Goal: Share content: Share content

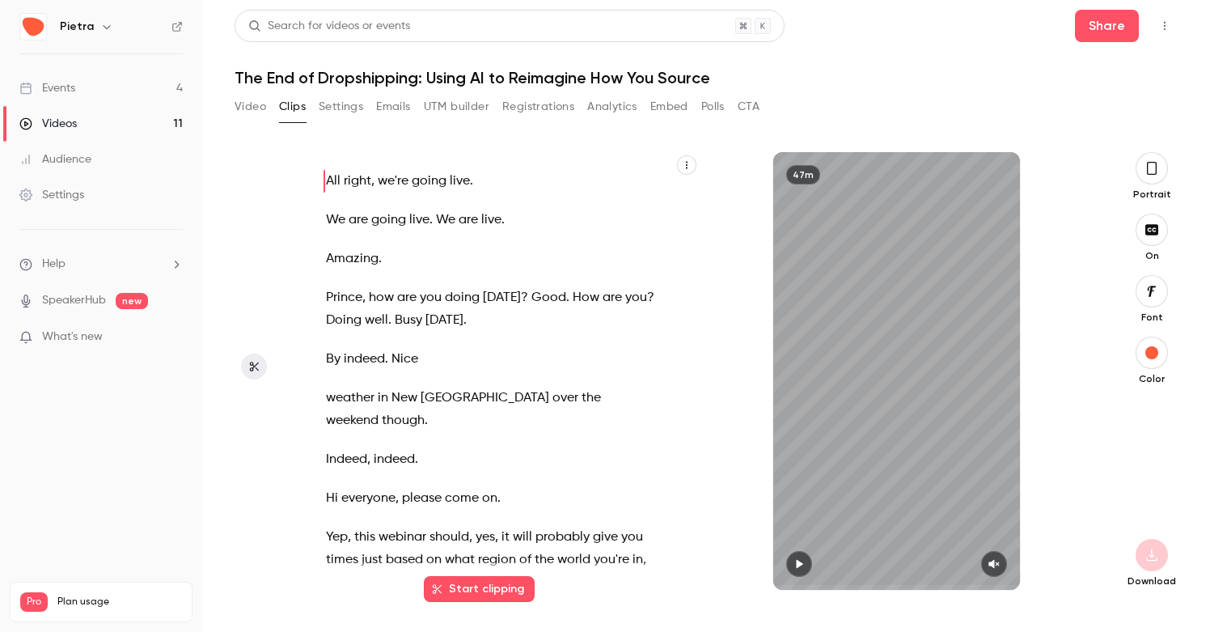
click at [95, 78] on link "Events 4" at bounding box center [101, 88] width 202 height 36
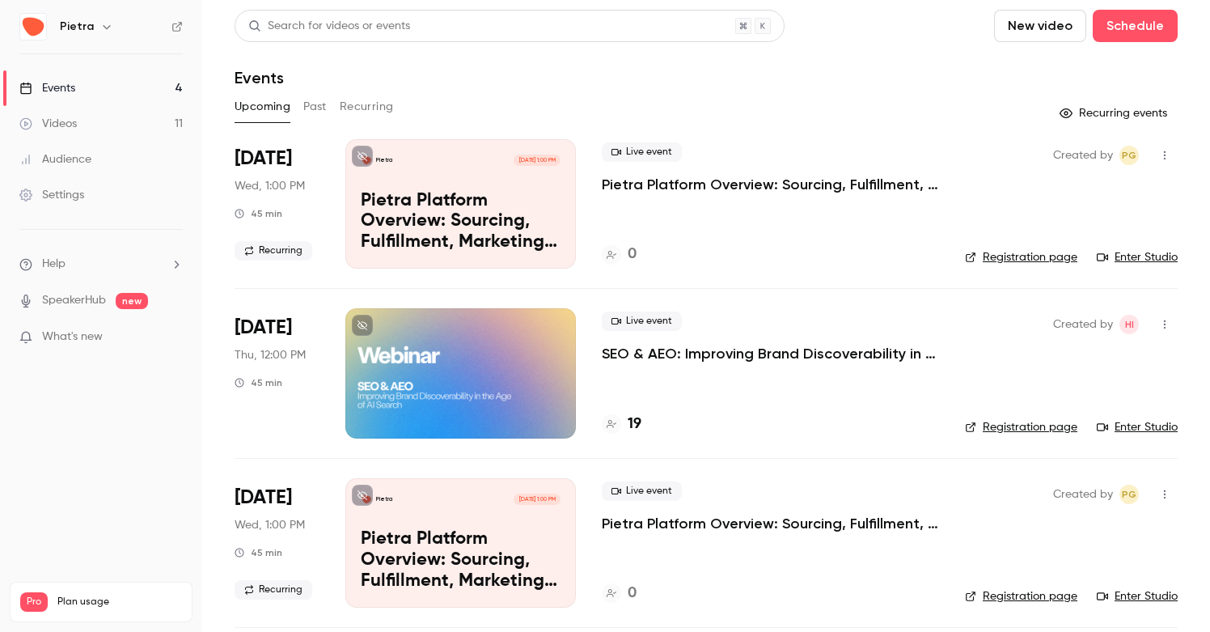
click at [731, 354] on p "SEO & AEO: Improving Brand Discoverability in the Age of AI Search" at bounding box center [770, 353] width 337 height 19
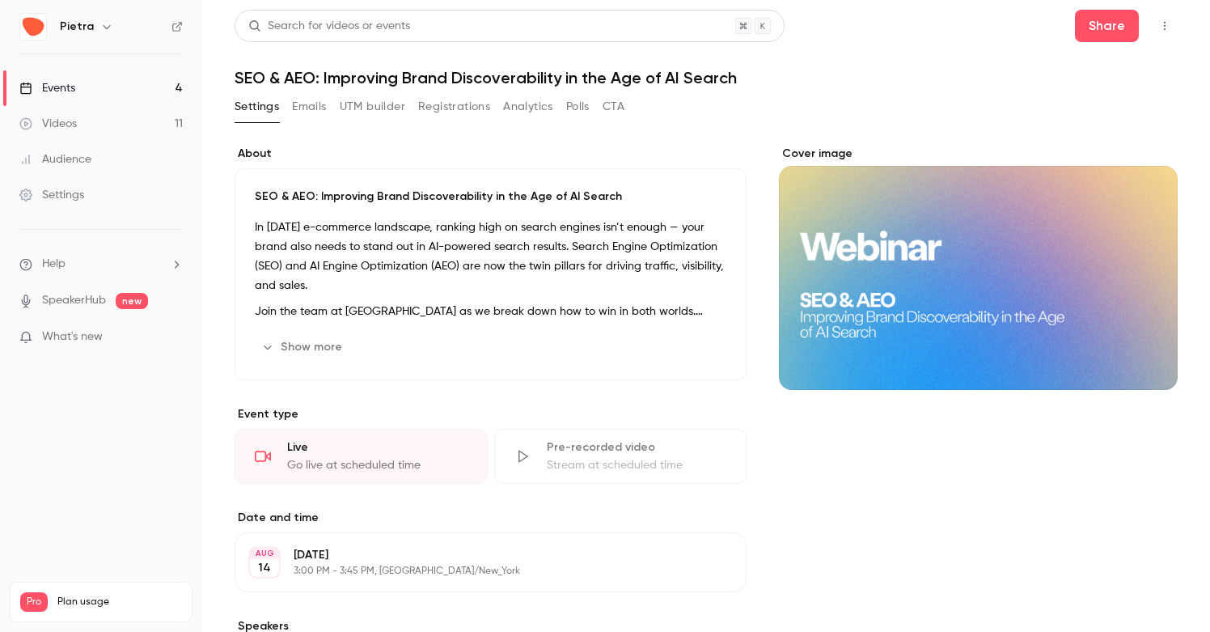
click at [288, 350] on button "Show more" at bounding box center [303, 347] width 97 height 26
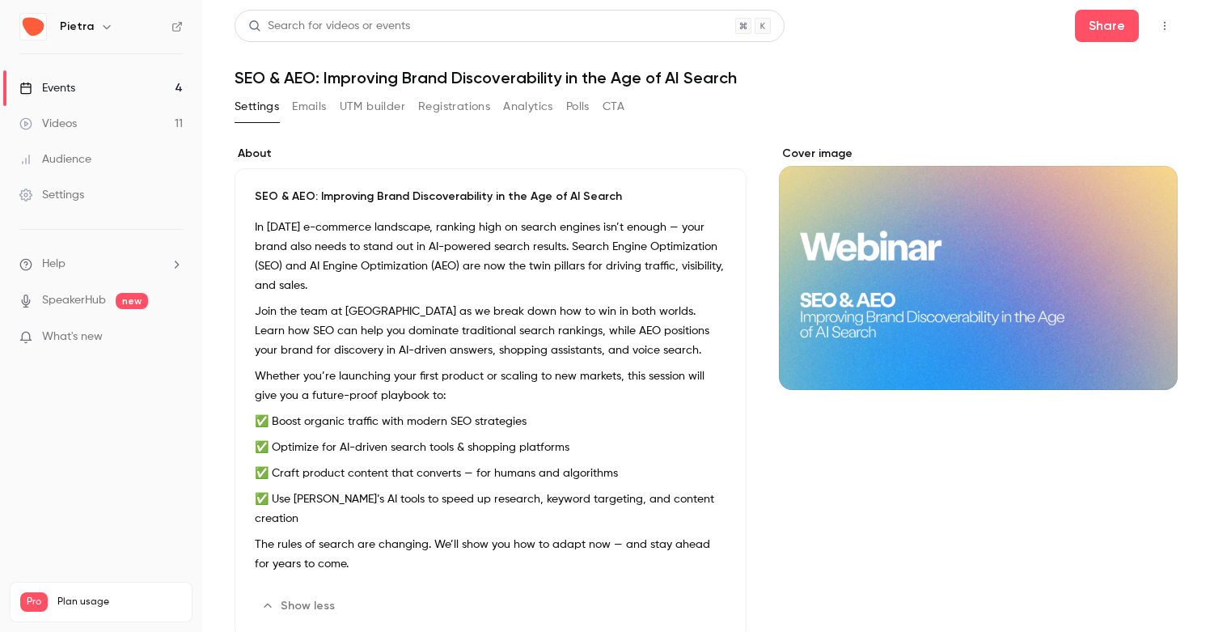
click at [690, 593] on button "Edit" at bounding box center [696, 606] width 59 height 26
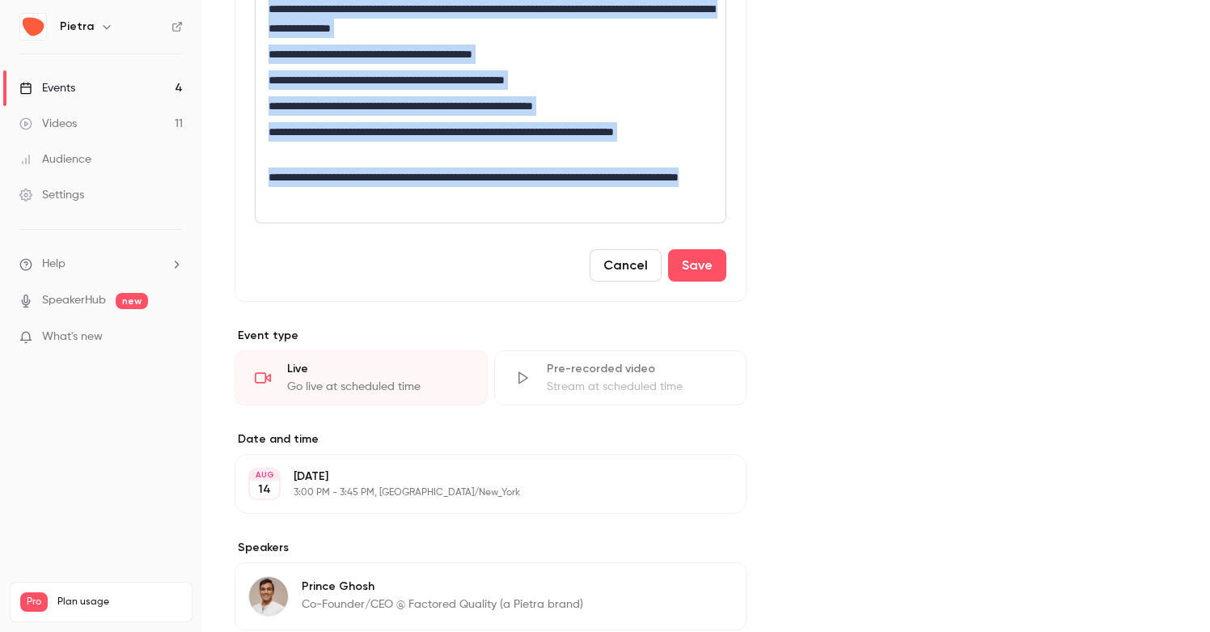
scroll to position [530, 0]
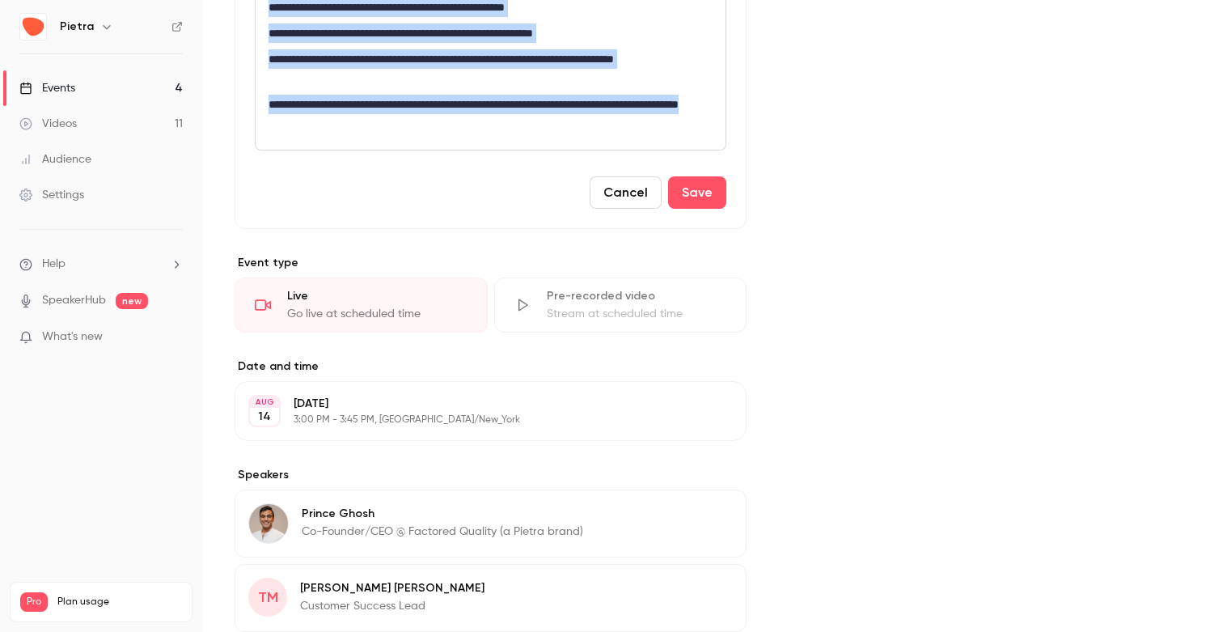
drag, startPoint x: 267, startPoint y: 272, endPoint x: 411, endPoint y: 120, distance: 209.5
copy div "**********"
click at [633, 187] on button "Cancel" at bounding box center [626, 192] width 72 height 32
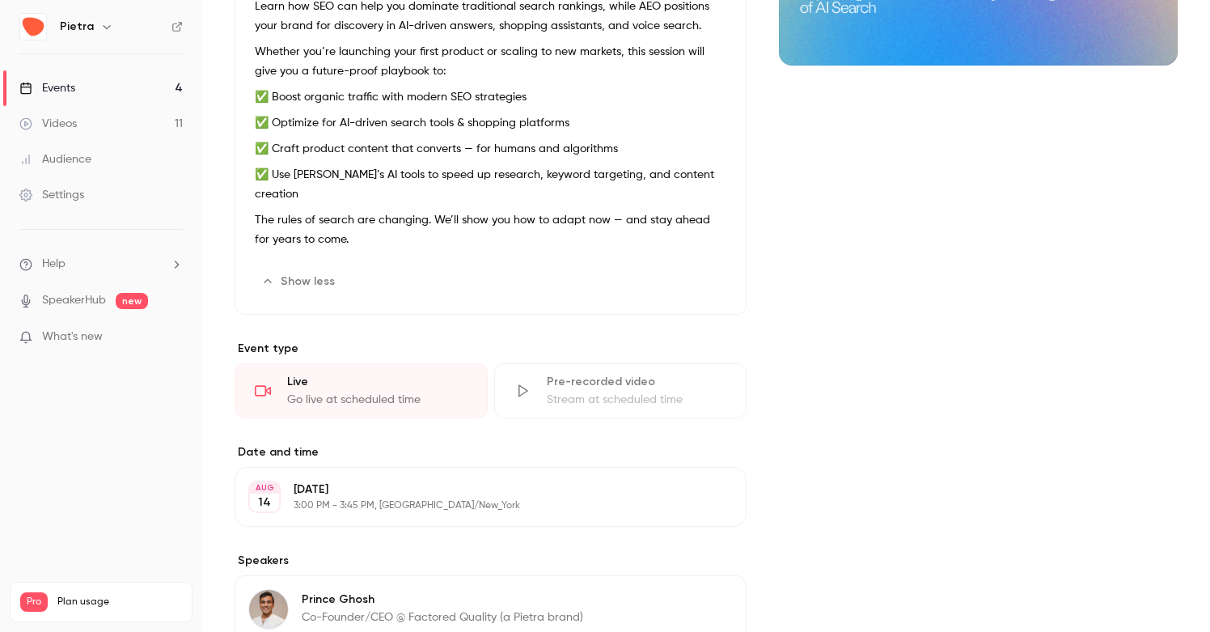
scroll to position [0, 0]
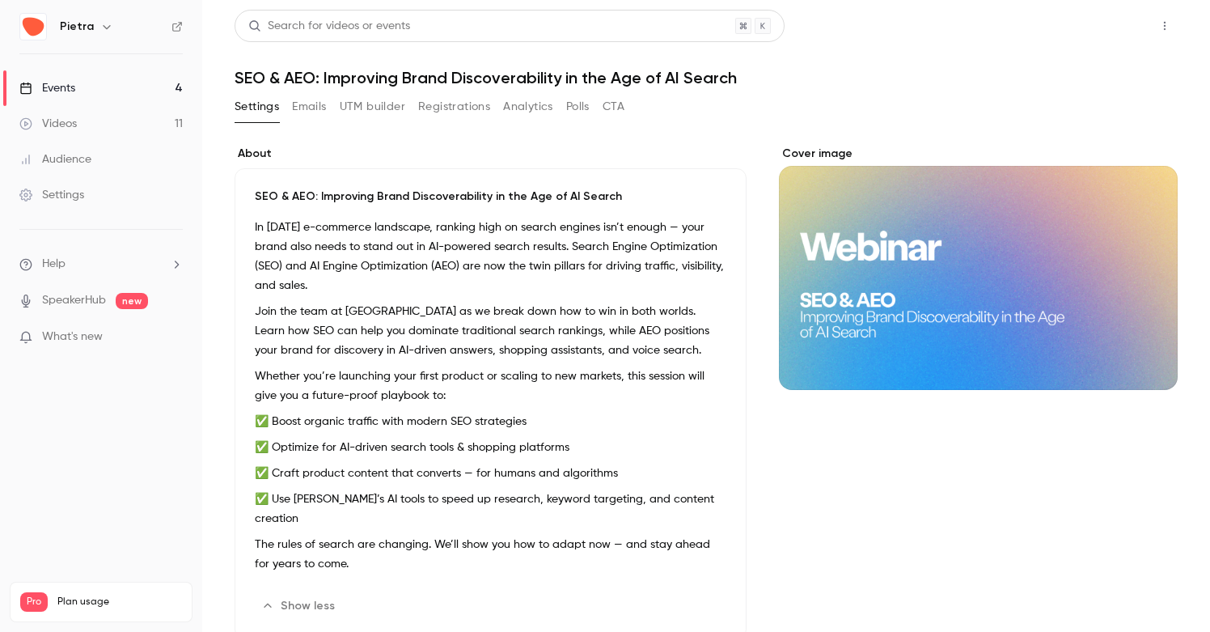
click at [1107, 23] on button "Share" at bounding box center [1107, 26] width 64 height 32
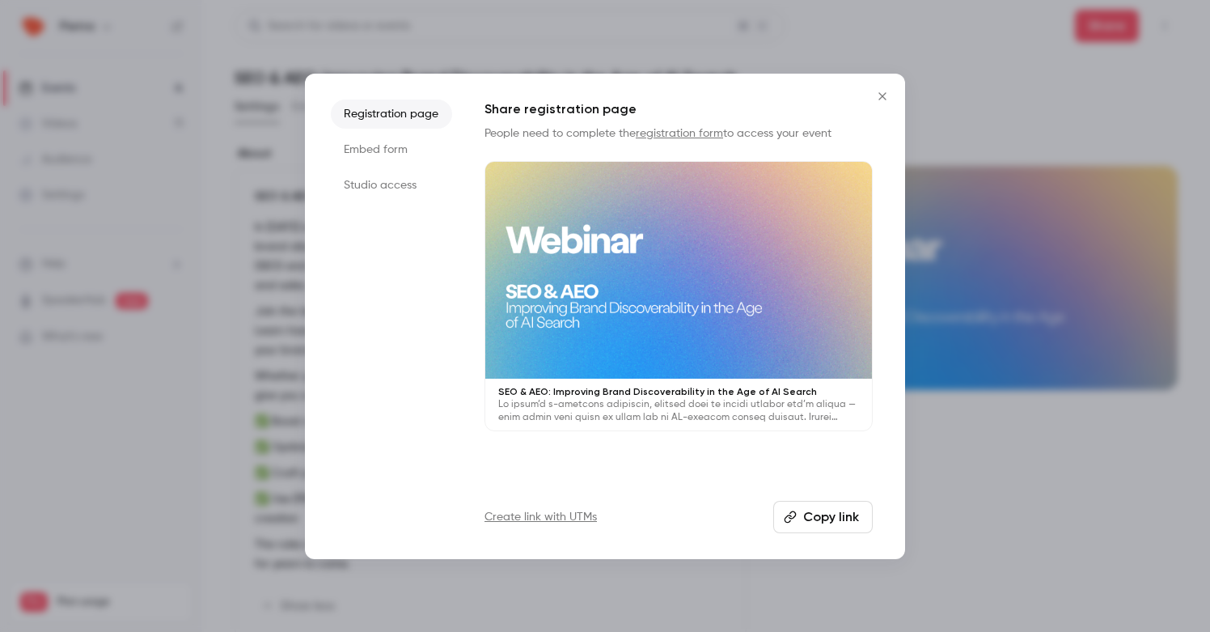
click at [801, 510] on button "Copy link" at bounding box center [823, 517] width 100 height 32
click at [886, 96] on icon "Close" at bounding box center [882, 96] width 19 height 13
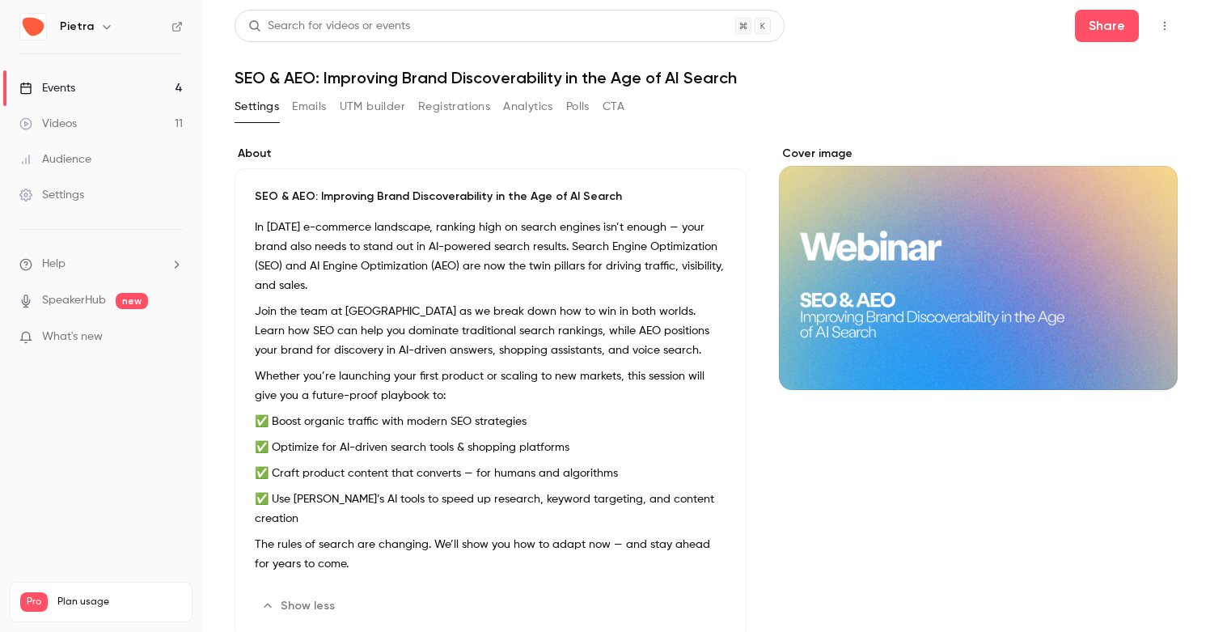
click at [295, 593] on button "Show less" at bounding box center [300, 606] width 90 height 26
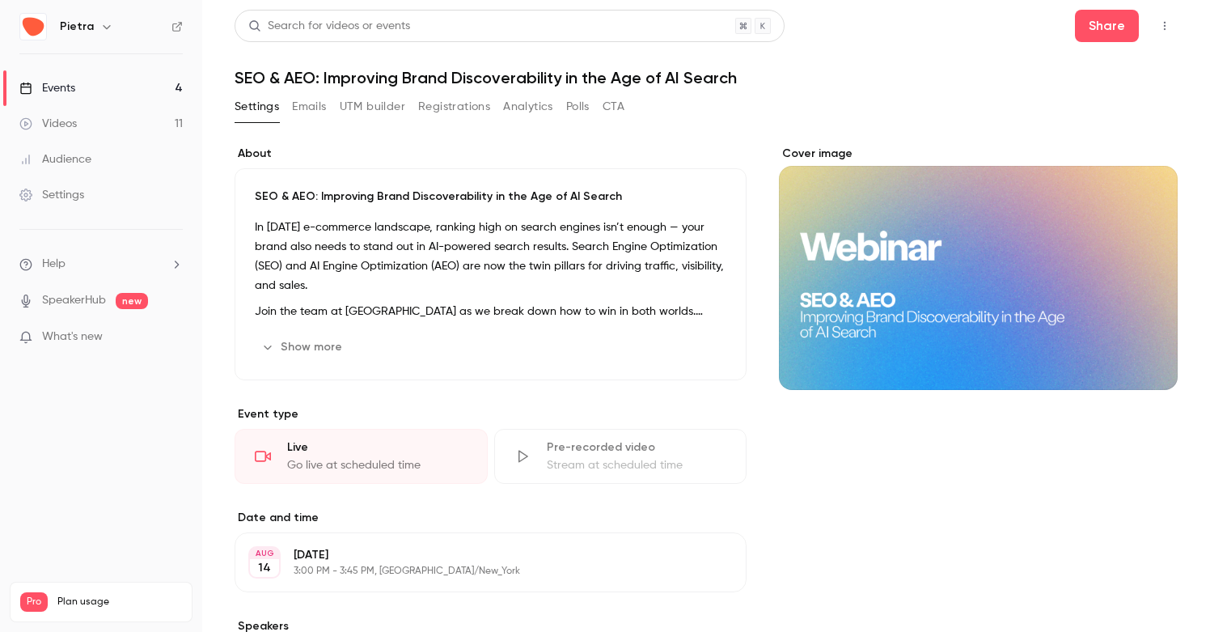
click at [692, 357] on button "Edit" at bounding box center [696, 347] width 59 height 26
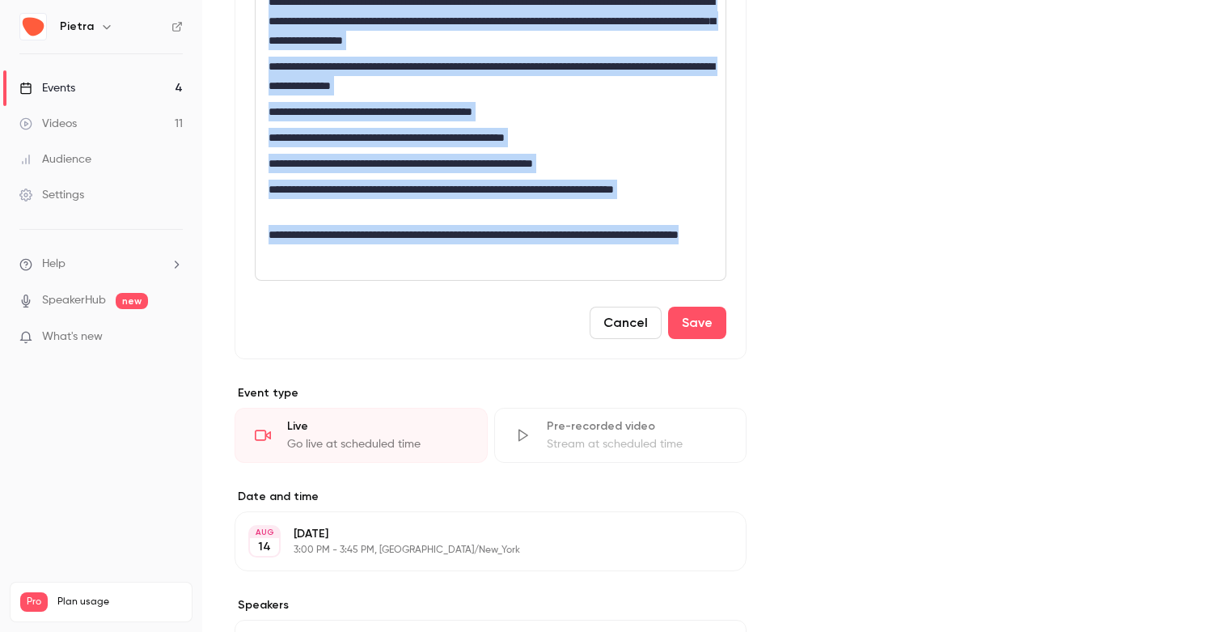
scroll to position [625, 0]
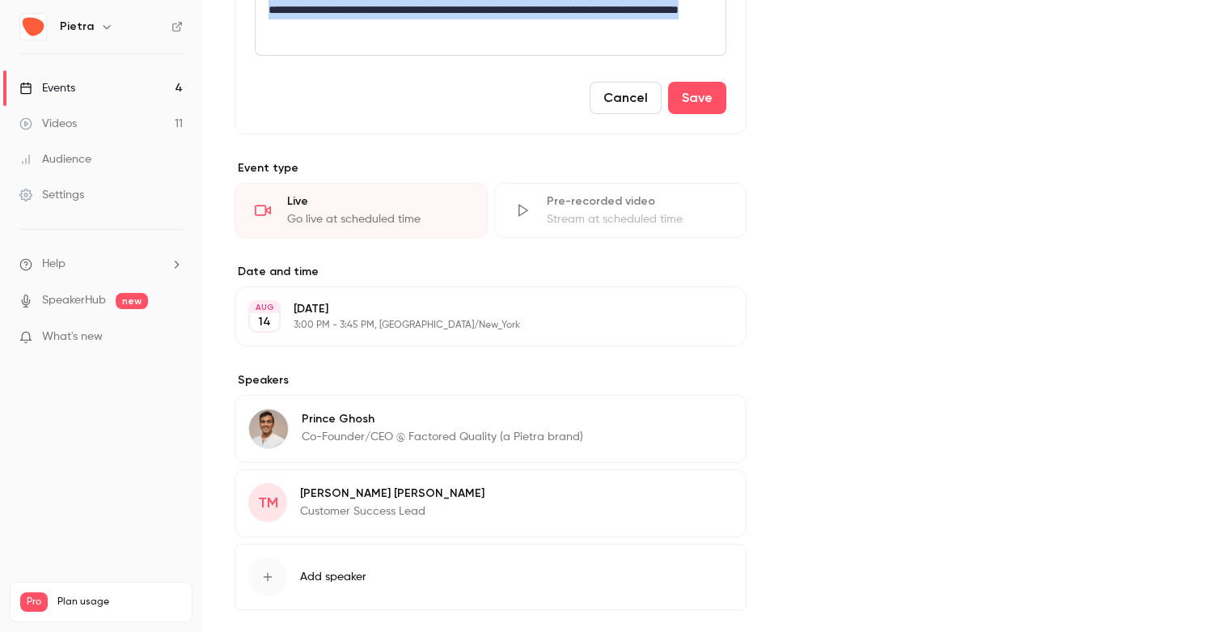
drag, startPoint x: 267, startPoint y: 316, endPoint x: 415, endPoint y: 40, distance: 312.4
copy div "**********"
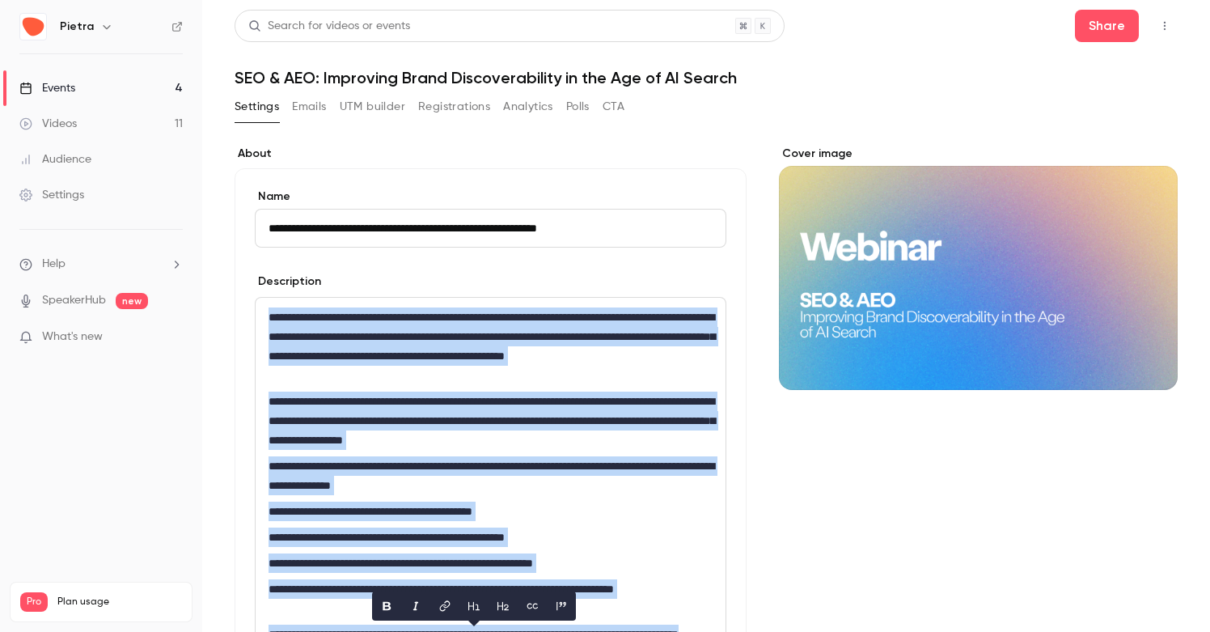
scroll to position [0, 0]
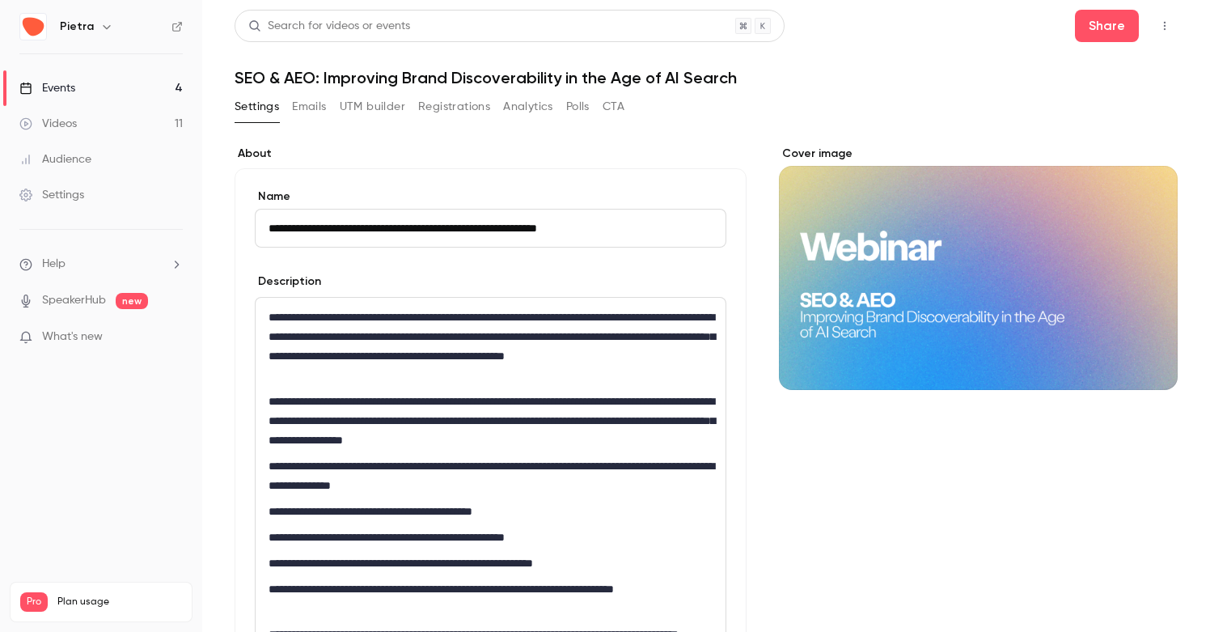
drag, startPoint x: 626, startPoint y: 228, endPoint x: 265, endPoint y: 225, distance: 361.7
click at [265, 225] on input "**********" at bounding box center [491, 228] width 472 height 39
click at [1119, 25] on button "Share" at bounding box center [1107, 26] width 64 height 32
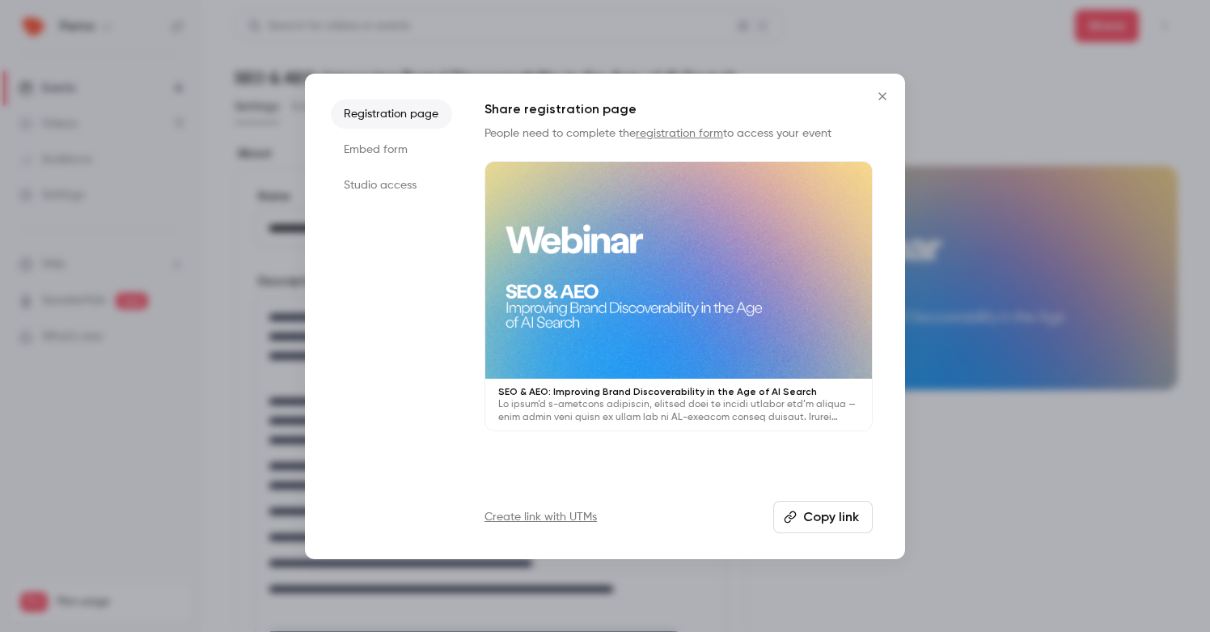
click at [809, 516] on button "Copy link" at bounding box center [823, 517] width 100 height 32
